Goal: Task Accomplishment & Management: Manage account settings

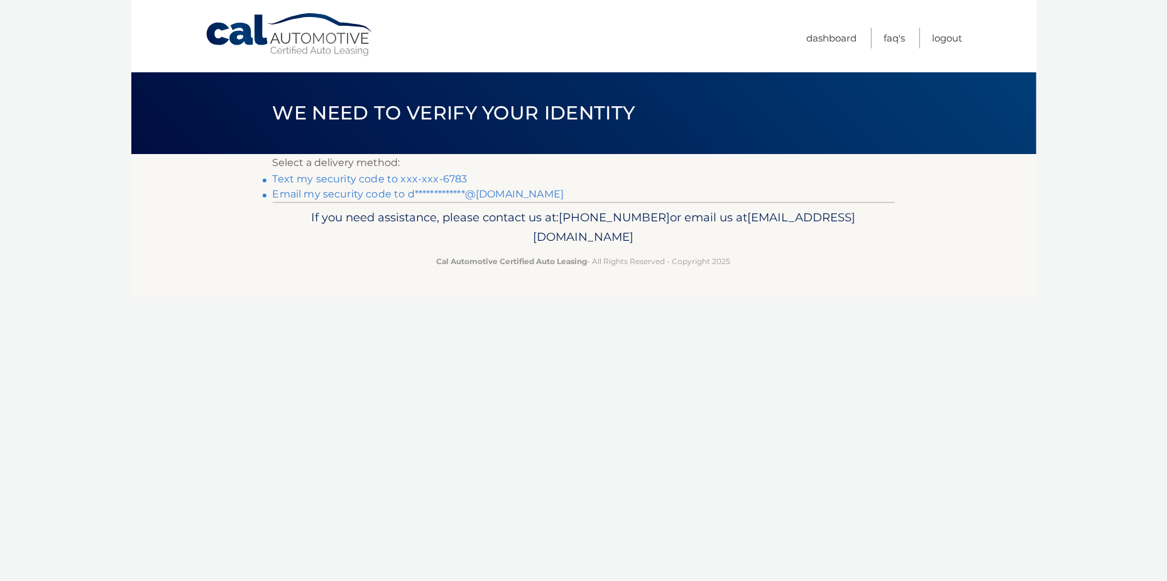
click at [379, 175] on link "Text my security code to xxx-xxx-6783" at bounding box center [370, 179] width 195 height 12
drag, startPoint x: 1050, startPoint y: 206, endPoint x: 1071, endPoint y: 166, distance: 44.7
click at [1071, 166] on body "Cal Automotive Menu Dashboard FAQ's Logout" at bounding box center [583, 290] width 1167 height 581
